Goal: Task Accomplishment & Management: Manage account settings

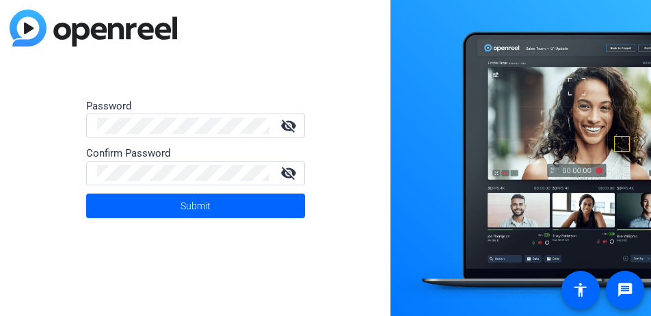
click at [305, 254] on div "Password visibility_off Confirm Password visibility_off Submit" at bounding box center [195, 158] width 391 height 316
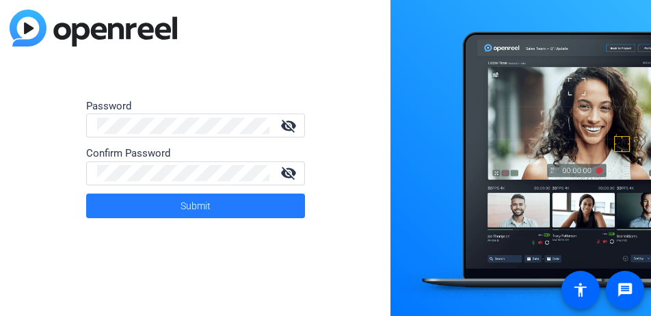
click at [189, 205] on span "Submit" at bounding box center [196, 206] width 30 height 34
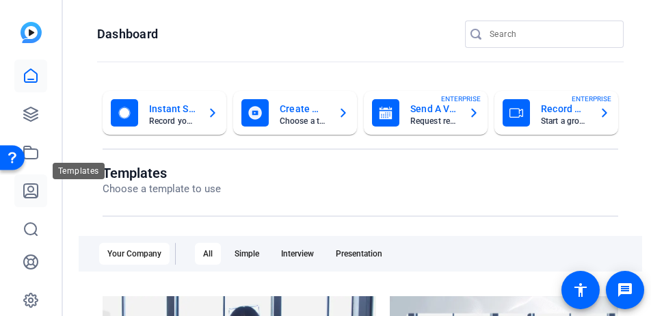
scroll to position [50, 0]
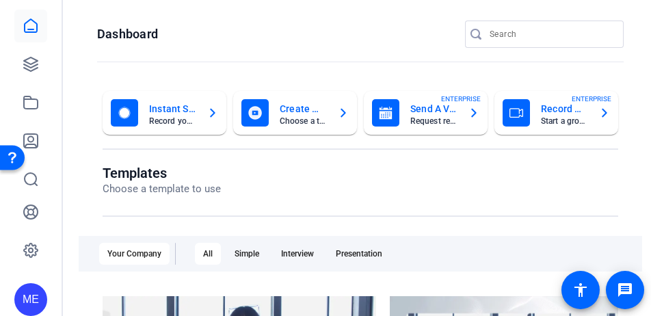
click at [25, 293] on div "ME" at bounding box center [30, 299] width 33 height 33
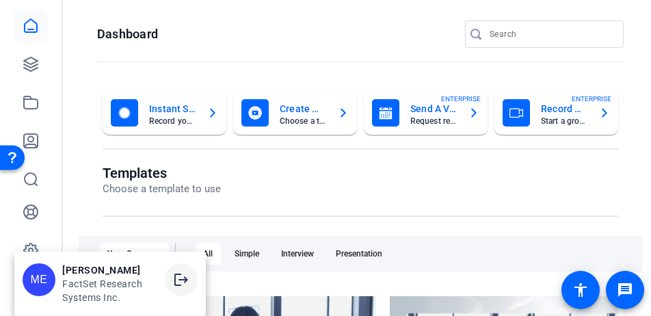
click at [183, 285] on mat-icon "logout" at bounding box center [181, 280] width 16 height 16
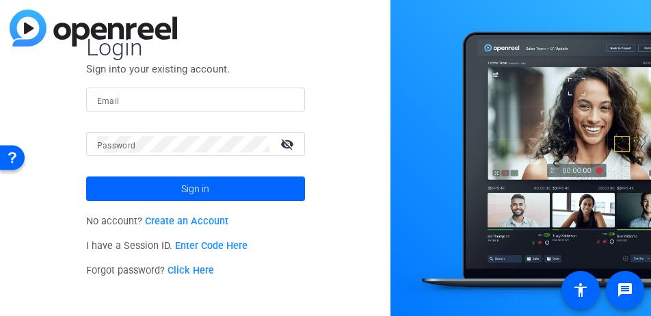
click at [318, 244] on div "Login Sign into your existing account. Email Password visibility_off Sign in No…" at bounding box center [195, 158] width 391 height 316
click at [172, 101] on input "Email" at bounding box center [195, 100] width 197 height 16
type input "[PERSON_NAME][EMAIL_ADDRESS][PERSON_NAME][DOMAIN_NAME]"
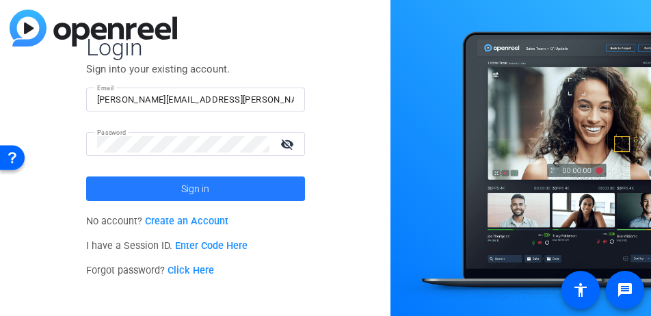
click at [187, 185] on span "Sign in" at bounding box center [195, 189] width 28 height 34
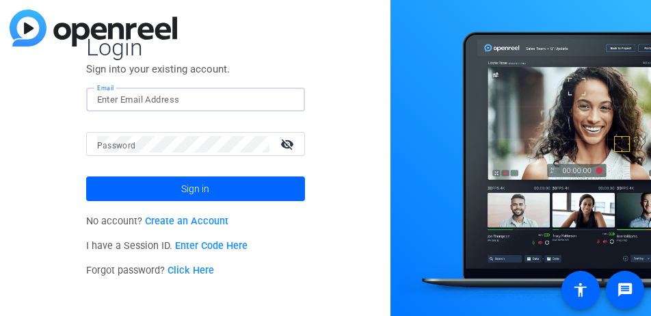
click at [157, 103] on input "Email" at bounding box center [195, 100] width 197 height 16
type input "[PERSON_NAME][EMAIL_ADDRESS][PERSON_NAME][DOMAIN_NAME]"
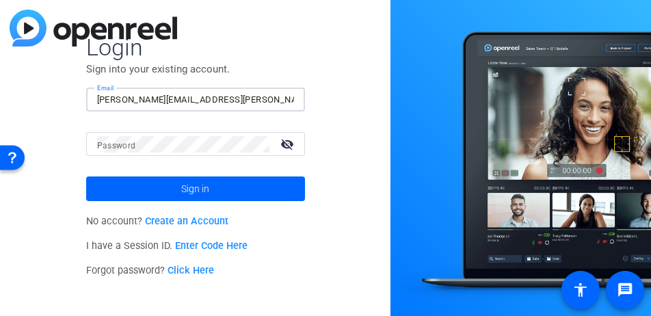
click at [114, 142] on mat-label "Password" at bounding box center [116, 146] width 39 height 10
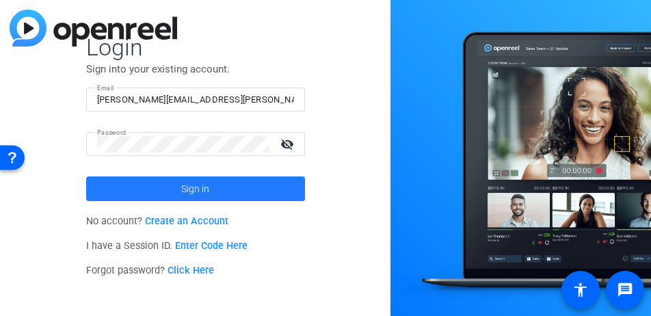
click at [181, 183] on span "Sign in" at bounding box center [195, 189] width 28 height 34
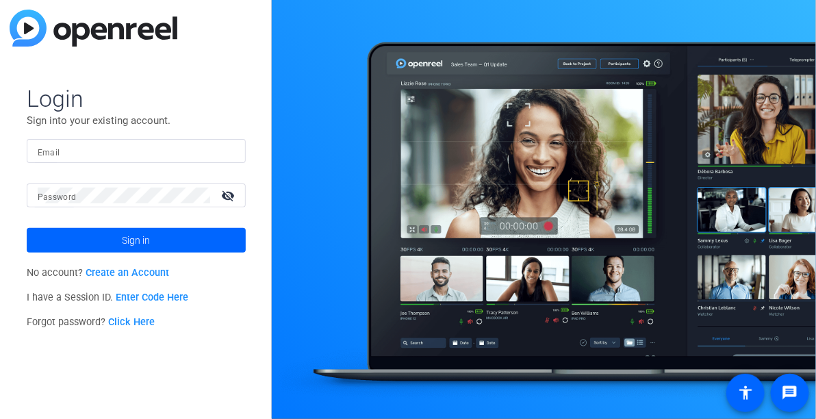
click at [157, 152] on input "Email" at bounding box center [136, 151] width 197 height 16
type input "[PERSON_NAME][EMAIL_ADDRESS][PERSON_NAME][DOMAIN_NAME]"
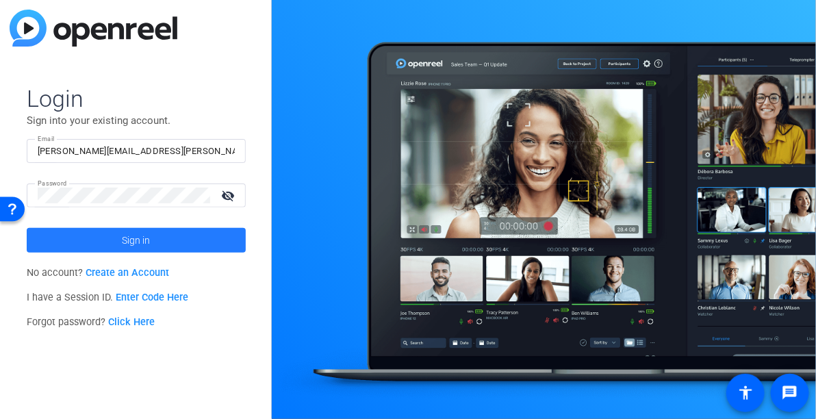
click at [151, 244] on span at bounding box center [136, 240] width 219 height 33
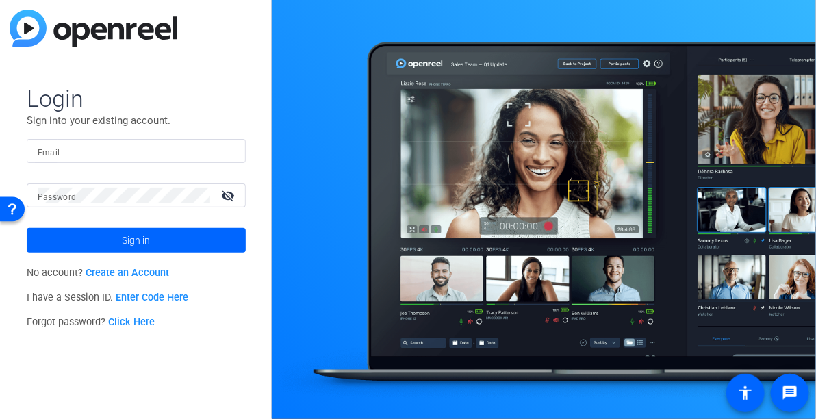
type input "[PERSON_NAME][EMAIL_ADDRESS][PERSON_NAME][DOMAIN_NAME]"
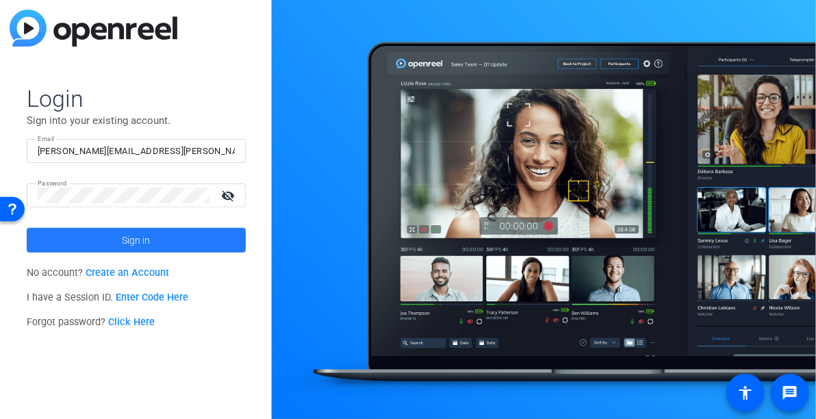
click at [127, 244] on span "Sign in" at bounding box center [136, 240] width 28 height 34
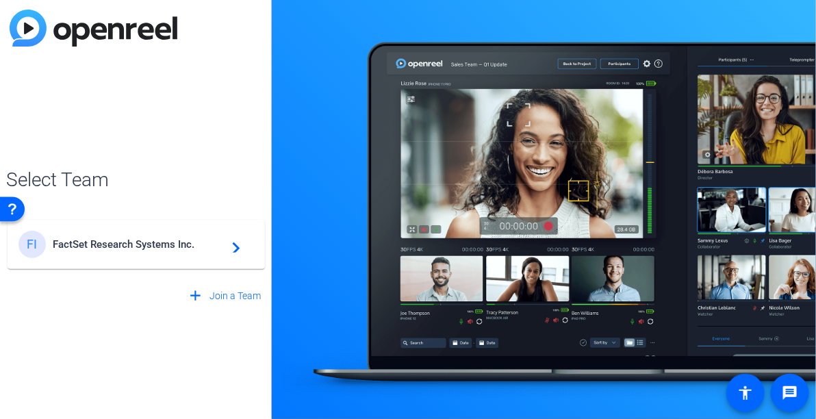
click at [191, 147] on openreel-guest-select-account "Select Team FI FactSet Research Systems Inc. navigate_next add Join a Team" at bounding box center [136, 210] width 260 height 198
click at [196, 177] on span "Select Team" at bounding box center [136, 180] width 260 height 29
